Goal: Transaction & Acquisition: Obtain resource

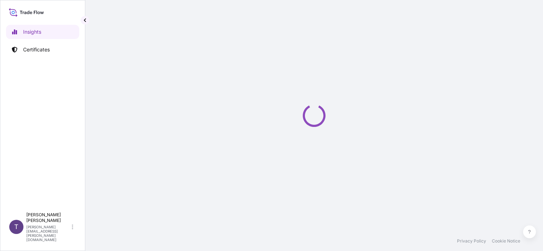
select select "2025"
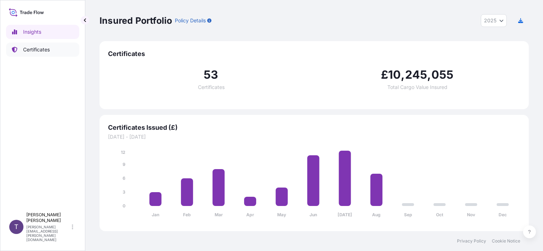
click at [32, 51] on p "Certificates" at bounding box center [36, 49] width 27 height 7
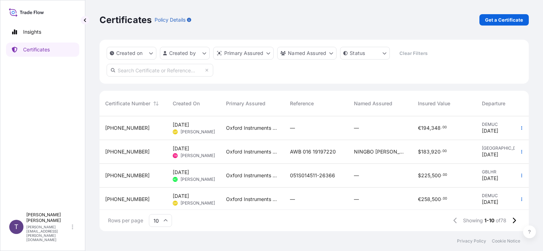
scroll to position [114, 423]
click at [496, 20] on p "Get a Certificate" at bounding box center [504, 19] width 38 height 7
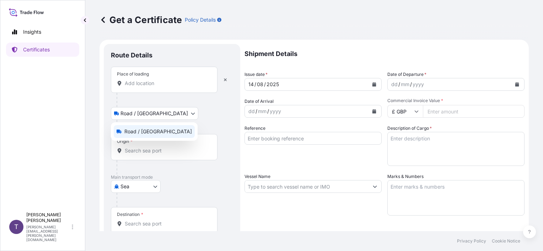
click at [157, 114] on body "Insights Certificates T [PERSON_NAME] [PERSON_NAME][EMAIL_ADDRESS][PERSON_NAME]…" at bounding box center [271, 125] width 543 height 251
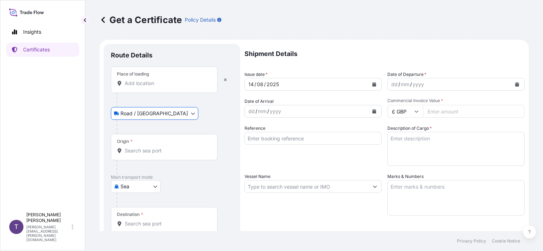
click at [133, 82] on input "Place of loading" at bounding box center [167, 83] width 84 height 7
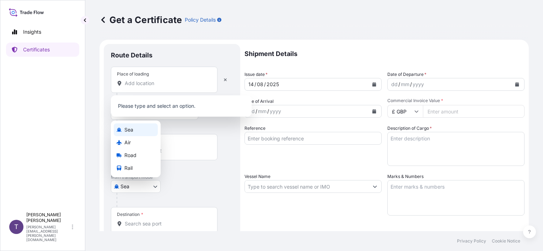
click at [155, 187] on body "0 options available. Insights Certificates T [PERSON_NAME] [PERSON_NAME][EMAIL_…" at bounding box center [271, 125] width 543 height 251
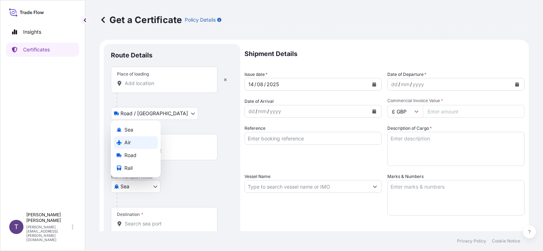
click at [127, 141] on span "Air" at bounding box center [127, 142] width 6 height 7
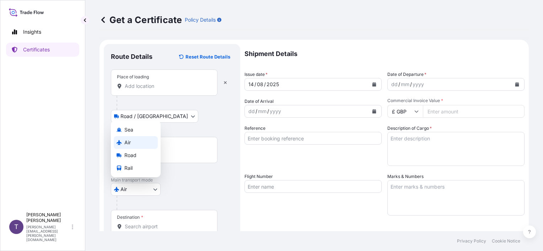
select select "Air"
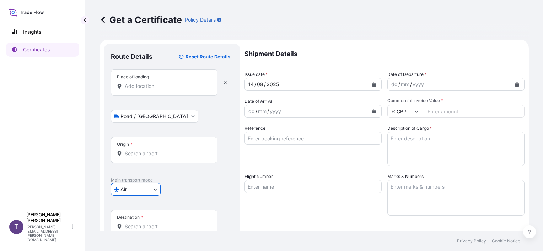
click at [136, 86] on input "Place of loading" at bounding box center [167, 86] width 84 height 7
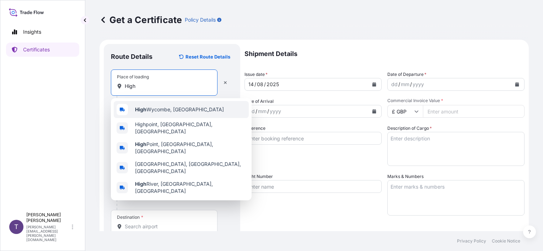
click at [157, 114] on div "High Wycombe, [GEOGRAPHIC_DATA]" at bounding box center [181, 109] width 135 height 17
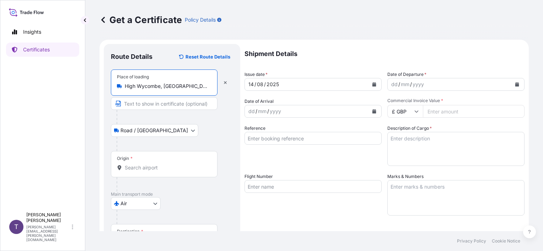
type input "High Wycombe, [GEOGRAPHIC_DATA]"
click at [185, 136] on div "Road / [GEOGRAPHIC_DATA] / Inland" at bounding box center [172, 130] width 122 height 13
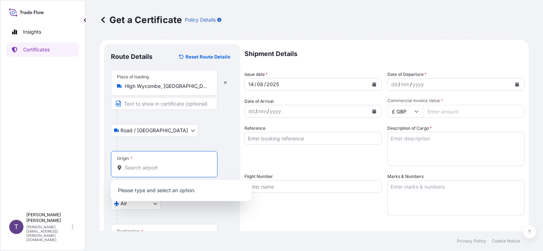
click at [144, 169] on input "Origin *" at bounding box center [167, 167] width 84 height 7
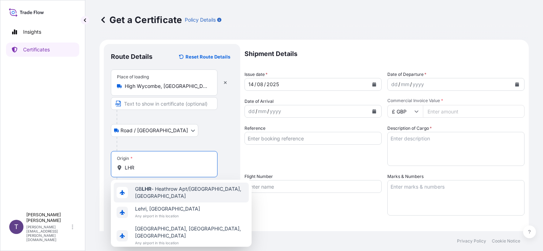
click at [152, 194] on span "GB LHR - Heathrow Apt/[GEOGRAPHIC_DATA], [GEOGRAPHIC_DATA]" at bounding box center [190, 193] width 111 height 14
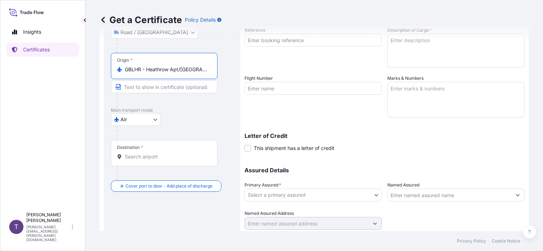
scroll to position [107, 0]
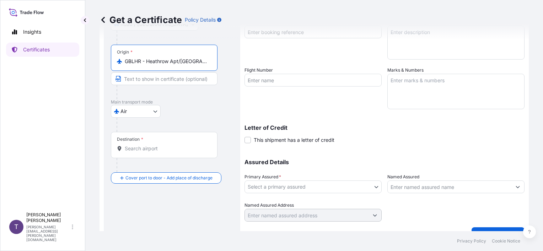
type input "GBLHR - Heathrow Apt/[GEOGRAPHIC_DATA], [GEOGRAPHIC_DATA]"
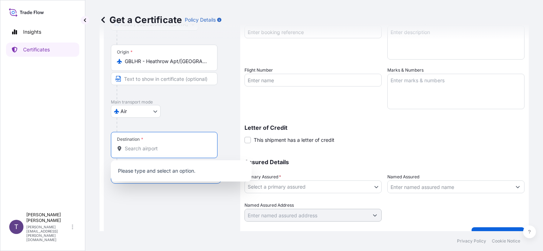
click at [139, 151] on input "Destination *" at bounding box center [167, 148] width 84 height 7
paste input "[GEOGRAPHIC_DATA]"
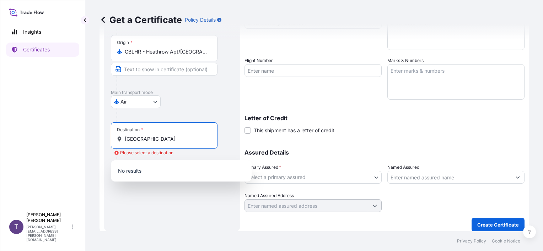
scroll to position [121, 0]
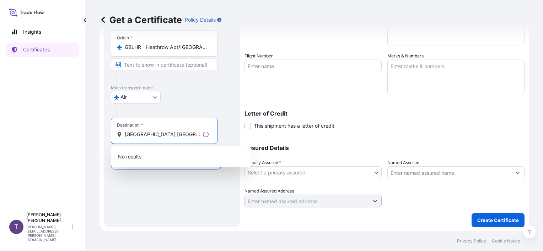
click at [166, 134] on input "[GEOGRAPHIC_DATA] [GEOGRAPHIC_DATA]" at bounding box center [162, 134] width 75 height 7
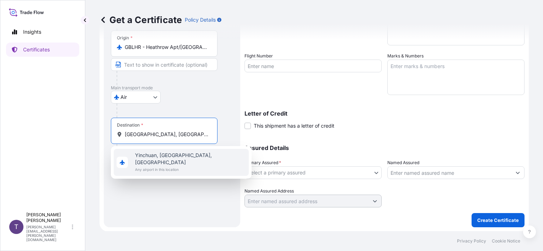
click at [153, 156] on span "Yinchuan, [GEOGRAPHIC_DATA], [GEOGRAPHIC_DATA]" at bounding box center [190, 159] width 111 height 14
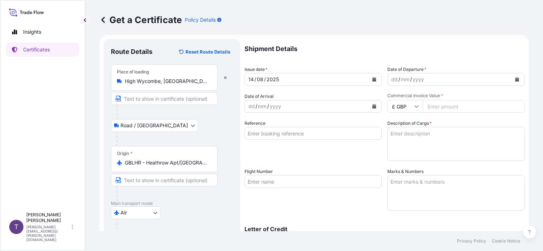
scroll to position [0, 0]
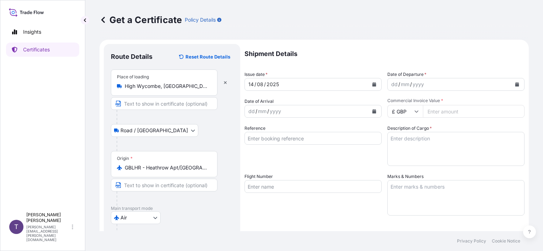
type input "Yinchuan, [GEOGRAPHIC_DATA], [GEOGRAPHIC_DATA]"
click at [515, 84] on icon "Calendar" at bounding box center [517, 84] width 4 height 4
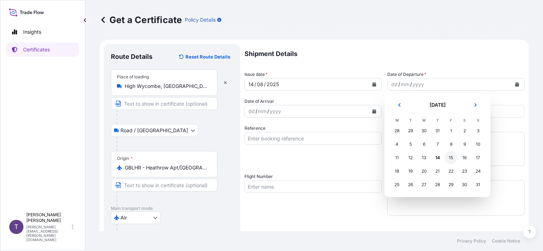
click at [453, 158] on div "15" at bounding box center [450, 158] width 13 height 13
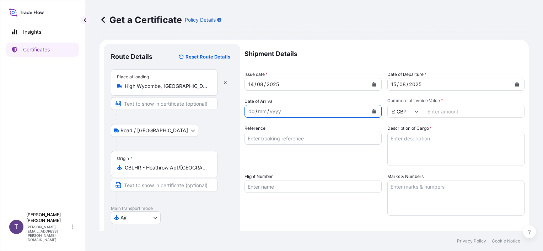
click at [373, 112] on icon "Calendar" at bounding box center [374, 111] width 4 height 4
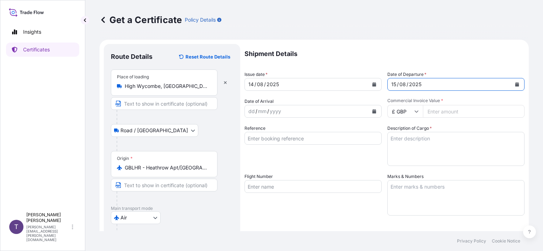
click at [515, 83] on icon "Calendar" at bounding box center [517, 84] width 4 height 4
click at [372, 112] on icon "Calendar" at bounding box center [374, 111] width 4 height 4
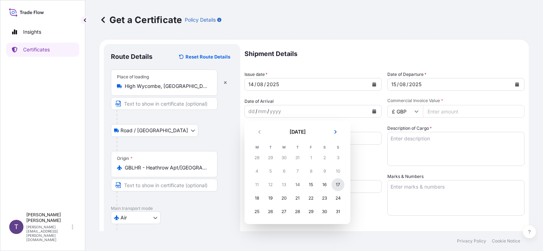
click at [338, 186] on div "17" at bounding box center [337, 185] width 13 height 13
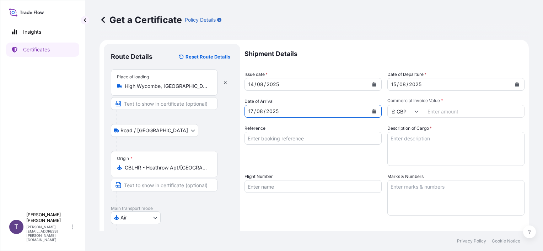
click at [252, 140] on input "Reference" at bounding box center [312, 138] width 137 height 13
click at [414, 112] on icon at bounding box center [416, 111] width 4 height 4
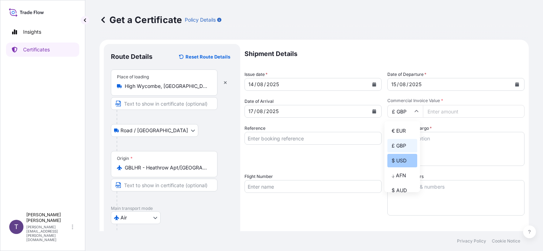
click at [396, 161] on div "$ USD" at bounding box center [402, 160] width 30 height 13
type input "$ USD"
click at [442, 112] on input "Commercial Invoice Value *" at bounding box center [474, 111] width 102 height 13
type input "45700"
click at [331, 152] on div "Reference" at bounding box center [312, 145] width 137 height 41
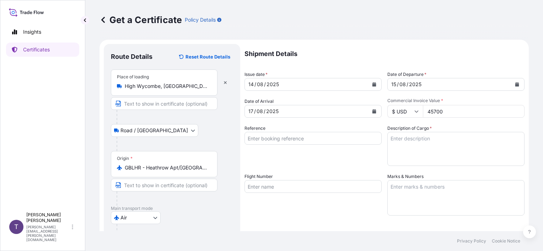
click at [253, 138] on input "Reference" at bounding box center [312, 138] width 137 height 13
paste input "051S014555"
type input "051S014555 (26474)"
click at [401, 146] on textarea "Description of Cargo *" at bounding box center [455, 149] width 137 height 34
paste textarea "UltimMax40"
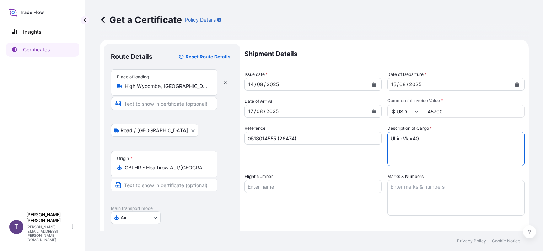
type textarea "UltimMax40"
click at [261, 187] on input "Flight Number" at bounding box center [312, 186] width 137 height 13
click at [405, 191] on textarea "Marks & Numbers" at bounding box center [455, 198] width 137 height 36
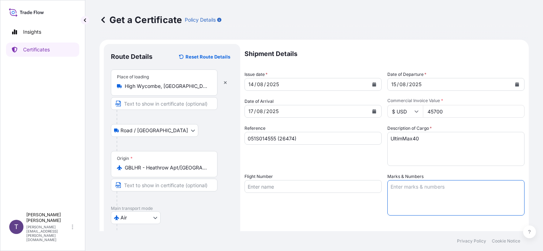
click at [393, 193] on textarea "Marks & Numbers" at bounding box center [455, 198] width 137 height 36
paste textarea "Shipping Marks: ONIA20250321HX ------------------------ [GEOGRAPHIC_DATA], [GEO…"
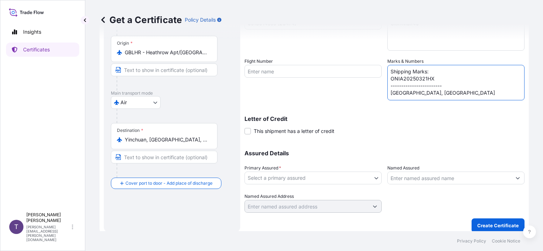
scroll to position [121, 0]
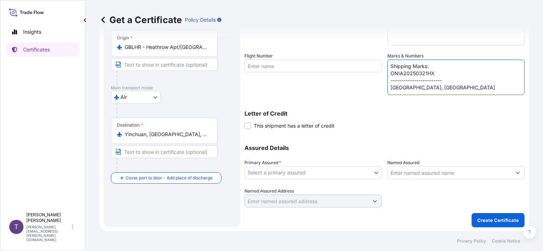
type textarea "Shipping Marks: ONIA20250321HX ------------------------ [GEOGRAPHIC_DATA], [GEO…"
click at [373, 173] on body "Insights Certificates T [PERSON_NAME] [PERSON_NAME][EMAIL_ADDRESS][PERSON_NAME]…" at bounding box center [271, 125] width 543 height 251
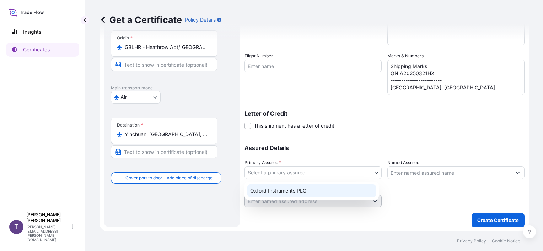
click at [303, 193] on div "Oxford Instruments PLC" at bounding box center [311, 191] width 129 height 13
select select "31445"
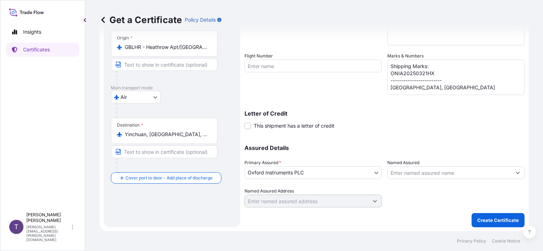
click at [516, 173] on icon "Show suggestions" at bounding box center [518, 173] width 4 height 2
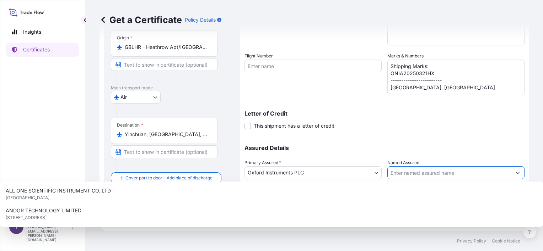
click at [516, 173] on icon "Show suggestions" at bounding box center [518, 173] width 4 height 2
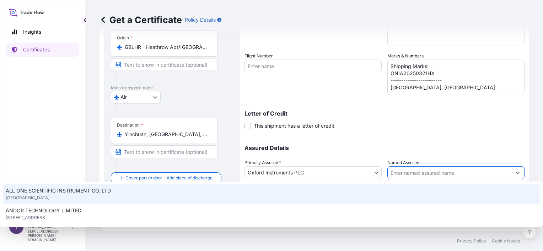
click at [393, 177] on input "Named Assured" at bounding box center [450, 173] width 124 height 13
paste input "[PERSON_NAME] Ningxia Cifengyuan Medical Equipment Co.,Ltd"
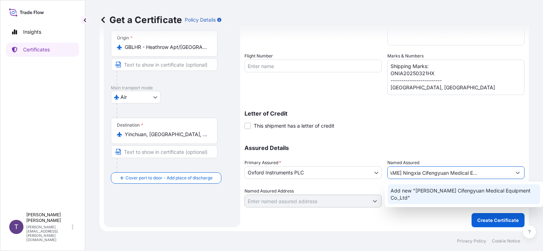
click at [433, 192] on span "Add new "[PERSON_NAME] Cifengyuan Medical Equipment Co.,Ltd"" at bounding box center [463, 195] width 147 height 14
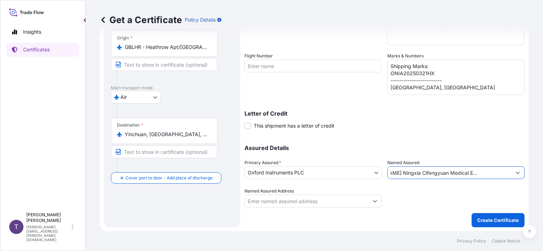
type input "[PERSON_NAME] Ningxia Cifengyuan Medical Equipment Co.,Ltd"
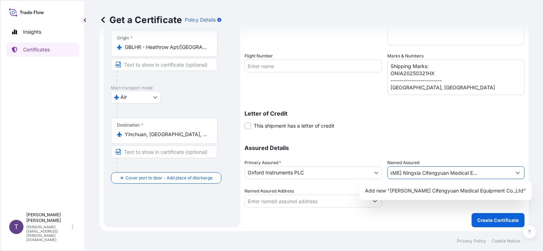
scroll to position [0, 0]
click at [255, 202] on input "Named Assured Address" at bounding box center [307, 201] width 124 height 13
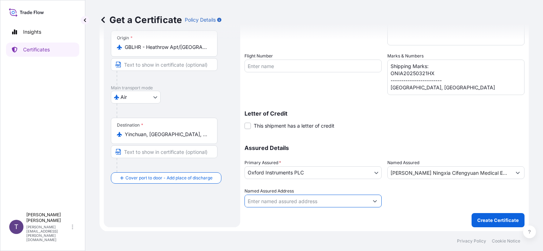
paste input "Ningxia Cifengyuan Medical Equipment Co.,Ltd Rooms [STREET_ADDRESS]"
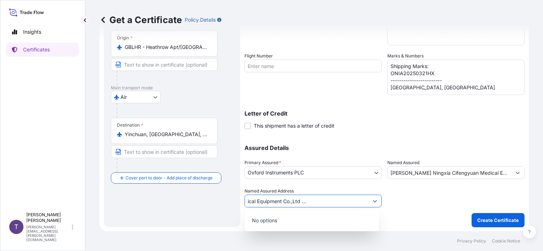
type input "Ningxia Cifengyuan Medical Equipment Co.,Ltd Rooms [STREET_ADDRESS]"
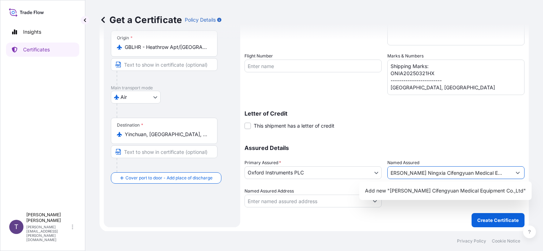
scroll to position [0, 0]
drag, startPoint x: 492, startPoint y: 172, endPoint x: 376, endPoint y: 173, distance: 115.8
click at [376, 173] on div "Assured Details Primary Assured * Oxford Instruments PLC Oxford Instruments PLC…" at bounding box center [384, 172] width 280 height 71
paste input "Ningxia Cifengyuan Medical Equipment Co.,Ltd Rooms [STREET_ADDRESS]"
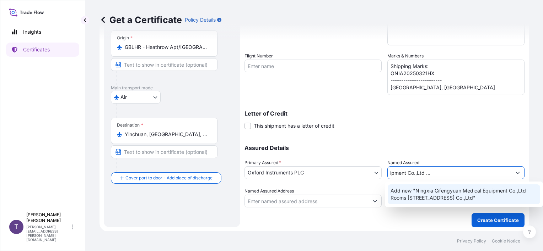
click at [447, 197] on span "Add new "Ningxia Cifengyuan Medical Equipment Co.,Ltd Rooms [STREET_ADDRESS] Co…" at bounding box center [463, 195] width 147 height 14
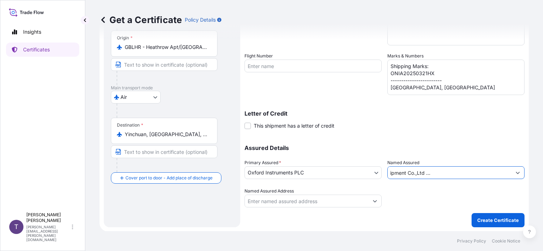
type input "Ningxia Cifengyuan Medical Equipment Co.,Ltd Rooms [STREET_ADDRESS] Co.,Ltd"
click at [295, 204] on input "Named Assured Address" at bounding box center [307, 201] width 124 height 13
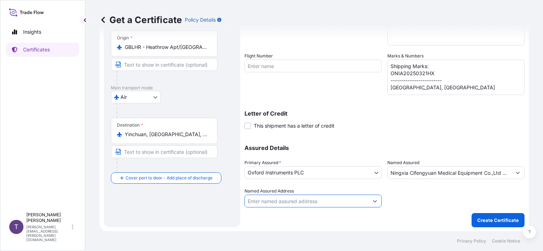
paste input "Ningxia Cifengyuan Medical Equipment Co.,Ltd Rooms [STREET_ADDRESS]"
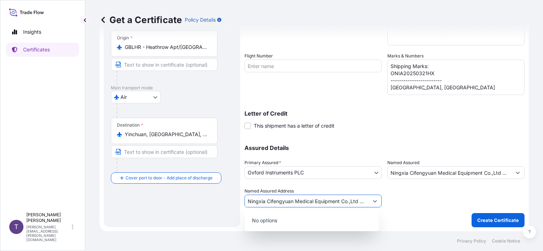
scroll to position [0, 232]
type input "Ningxia Cifengyuan Medical Equipment Co.,Ltd Rooms [STREET_ADDRESS]"
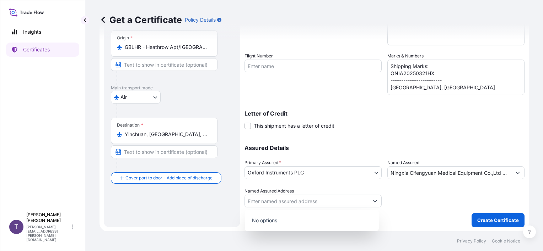
click at [336, 226] on p "No options" at bounding box center [312, 221] width 128 height 16
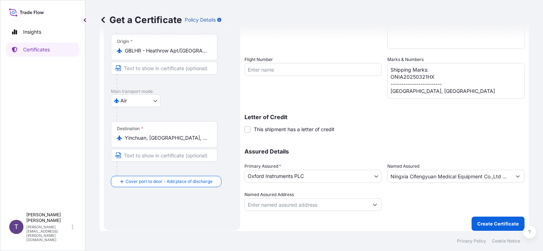
scroll to position [121, 0]
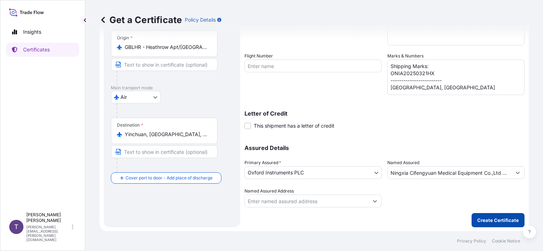
click at [486, 221] on p "Create Certificate" at bounding box center [498, 220] width 42 height 7
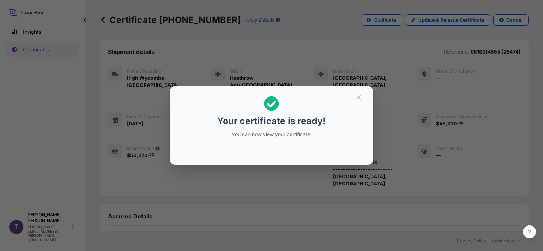
drag, startPoint x: 273, startPoint y: 134, endPoint x: 322, endPoint y: 120, distance: 50.4
click at [274, 132] on p "You can now view your certificate!" at bounding box center [271, 134] width 109 height 7
click at [358, 97] on icon "button" at bounding box center [359, 97] width 6 height 6
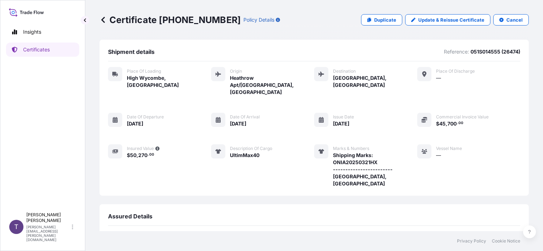
scroll to position [118, 0]
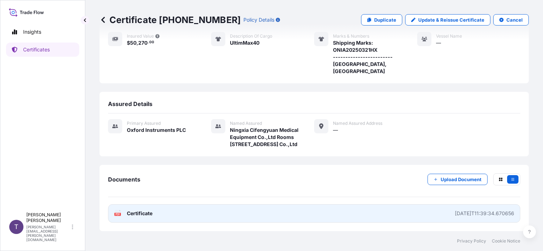
click at [142, 213] on span "Certificate" at bounding box center [140, 213] width 26 height 7
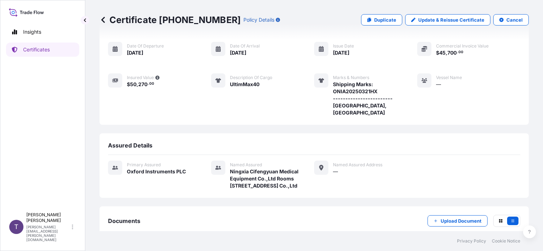
scroll to position [0, 0]
